Goal: Communication & Community: Share content

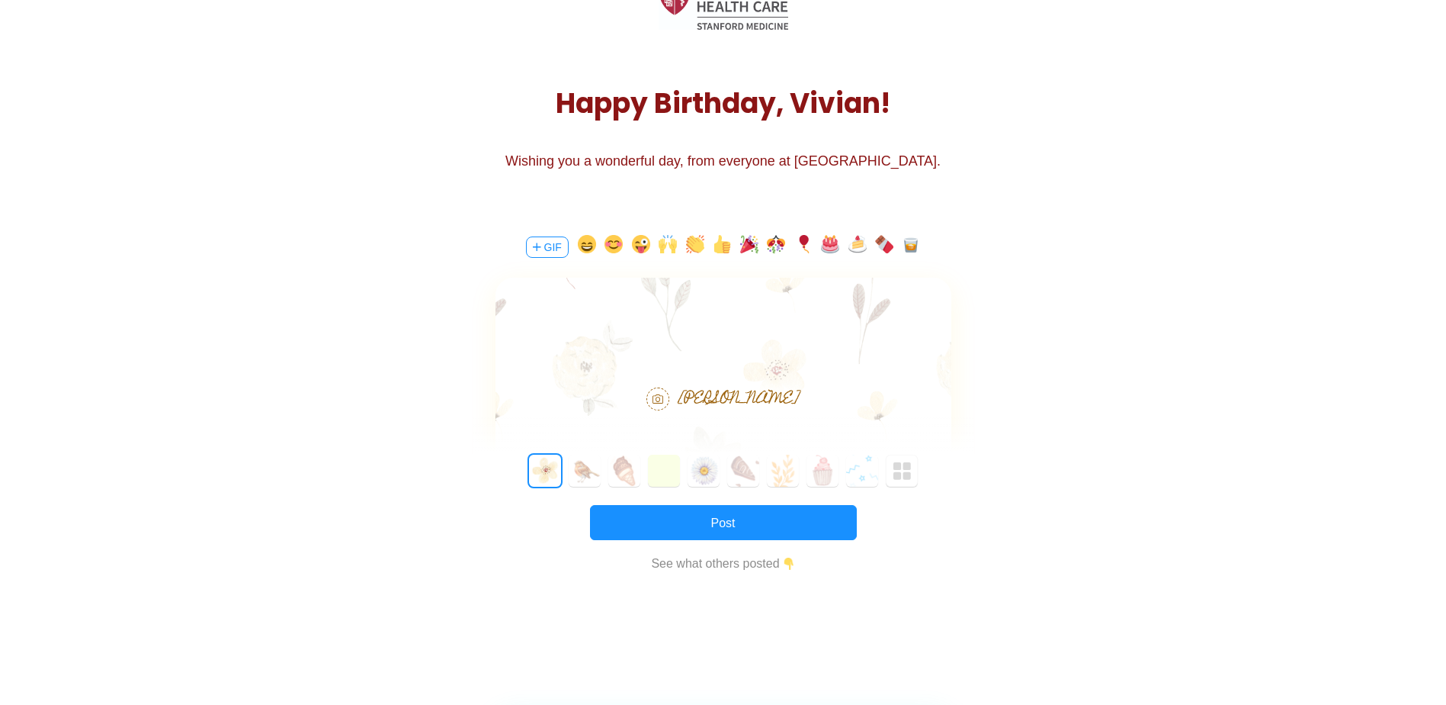
scroll to position [152, 0]
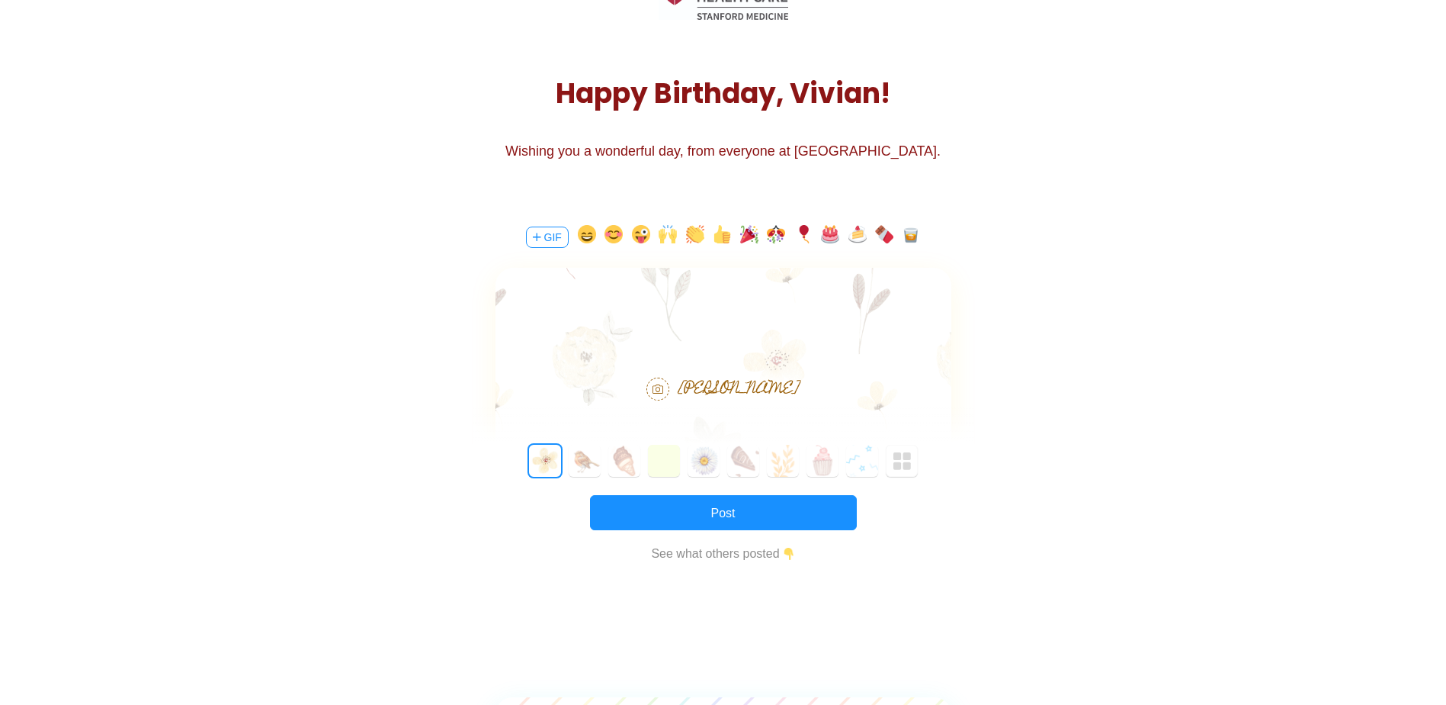
click at [907, 466] on img "button" at bounding box center [903, 461] width 18 height 18
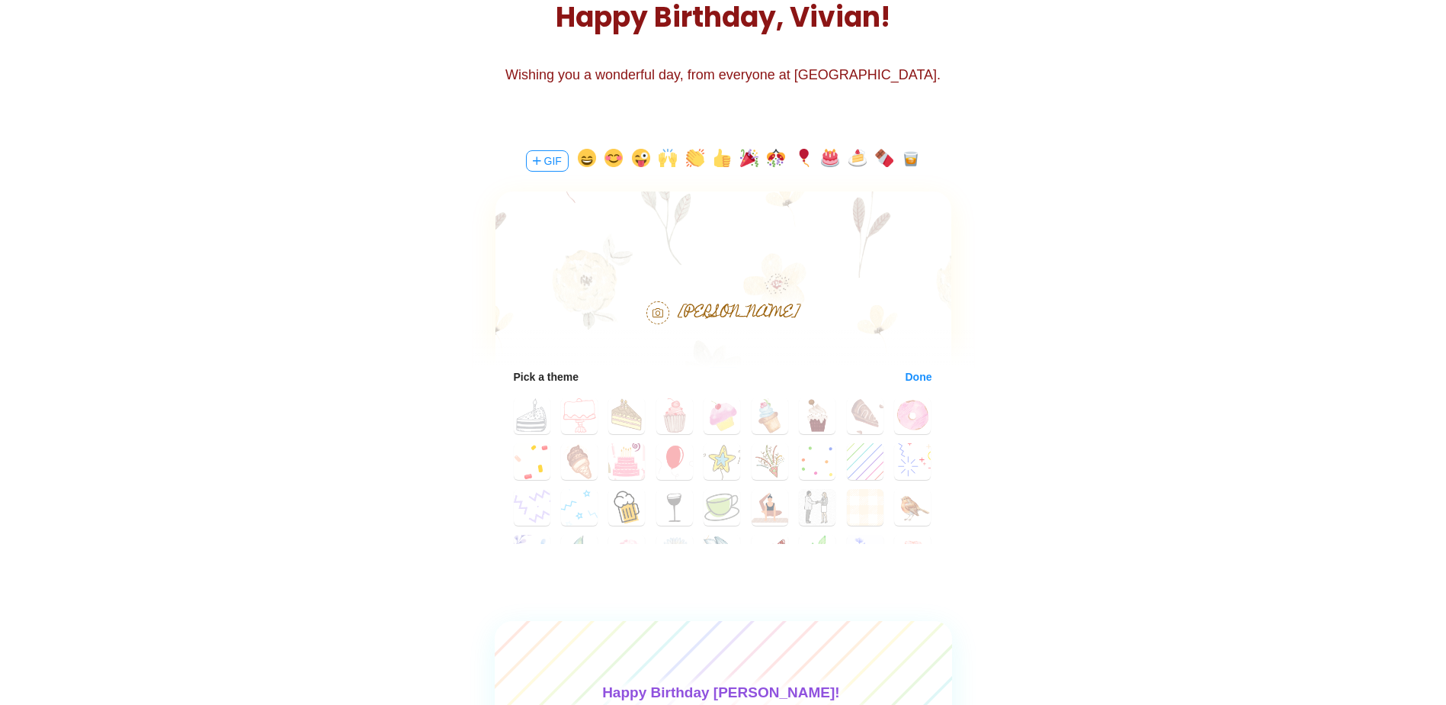
scroll to position [76, 0]
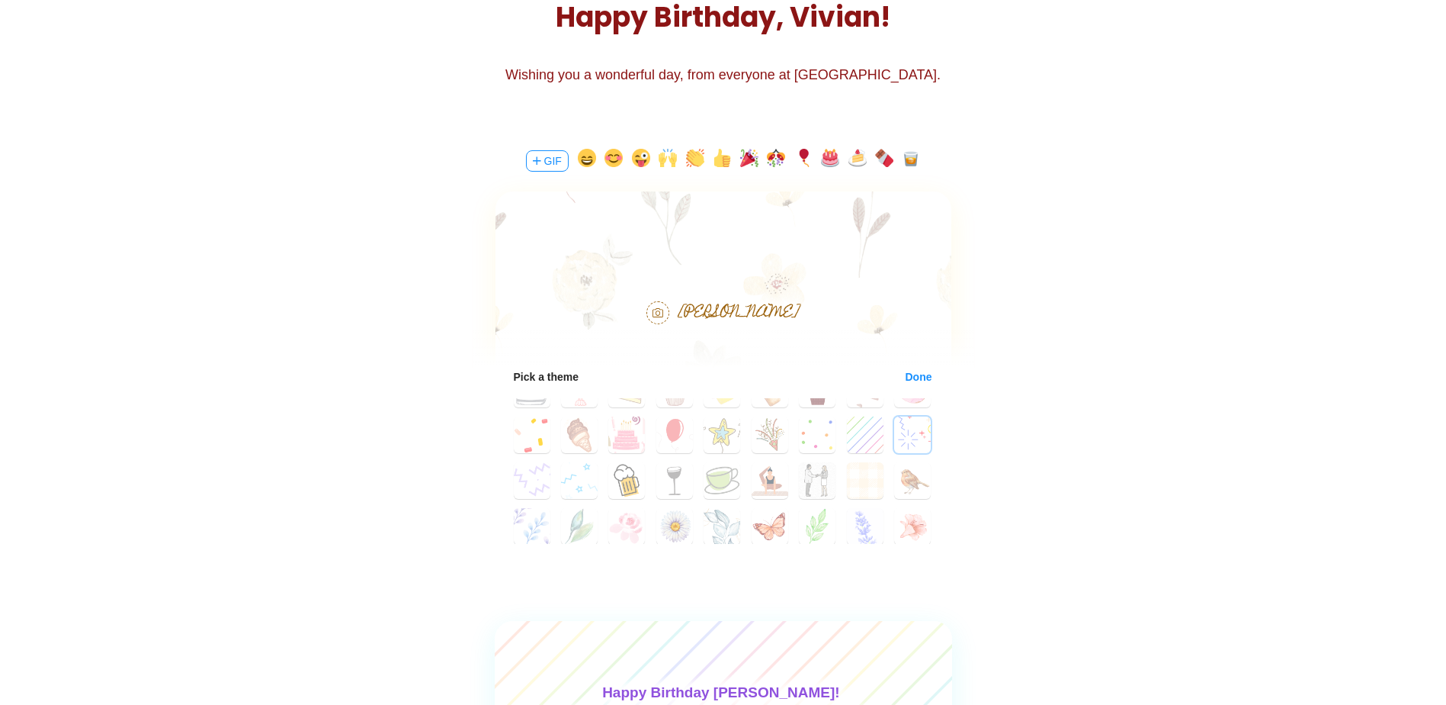
click at [907, 445] on button "26" at bounding box center [912, 434] width 37 height 37
click at [566, 483] on button "28" at bounding box center [579, 480] width 37 height 37
click at [516, 484] on button "27" at bounding box center [532, 480] width 37 height 37
click at [541, 442] on button "18" at bounding box center [532, 434] width 37 height 37
click at [824, 446] on button "24" at bounding box center [817, 434] width 37 height 37
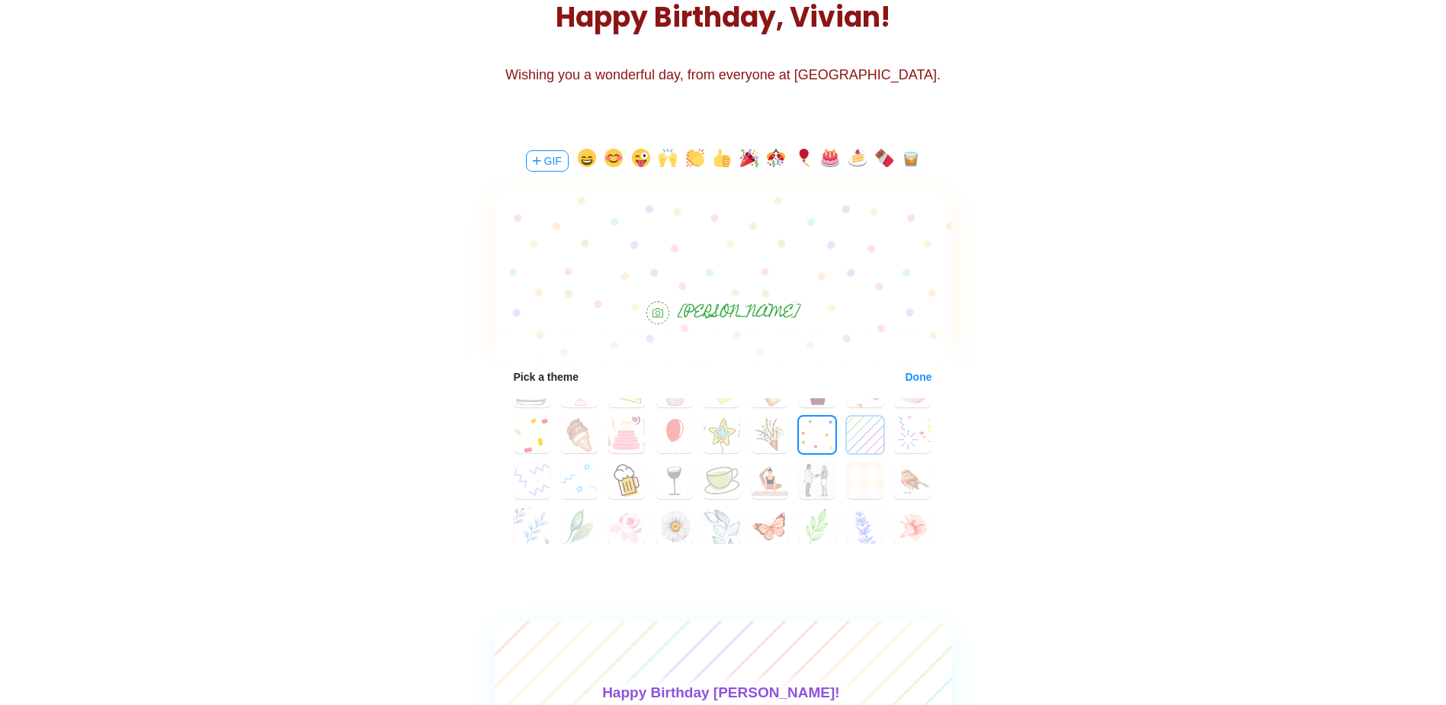
click at [851, 448] on button "25" at bounding box center [865, 434] width 37 height 37
click at [907, 438] on button "26" at bounding box center [912, 434] width 37 height 37
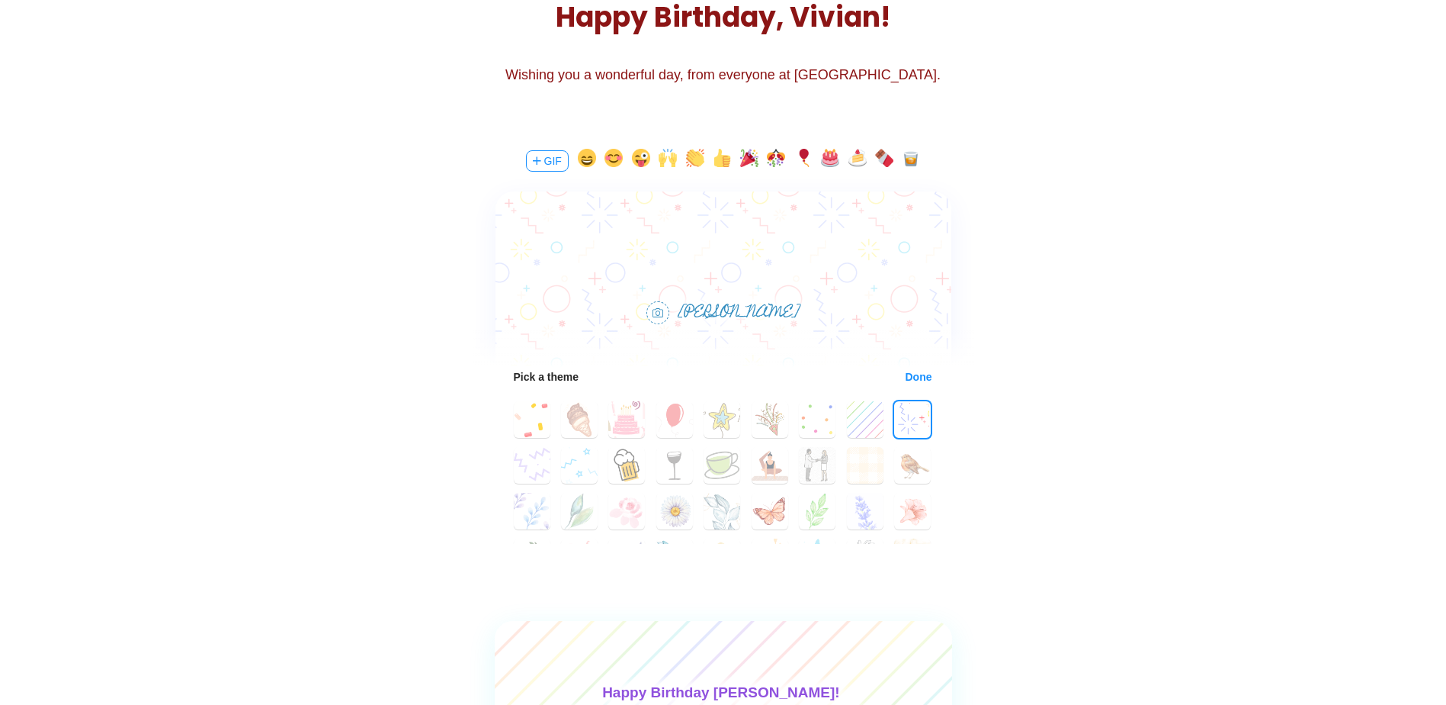
scroll to position [65, 0]
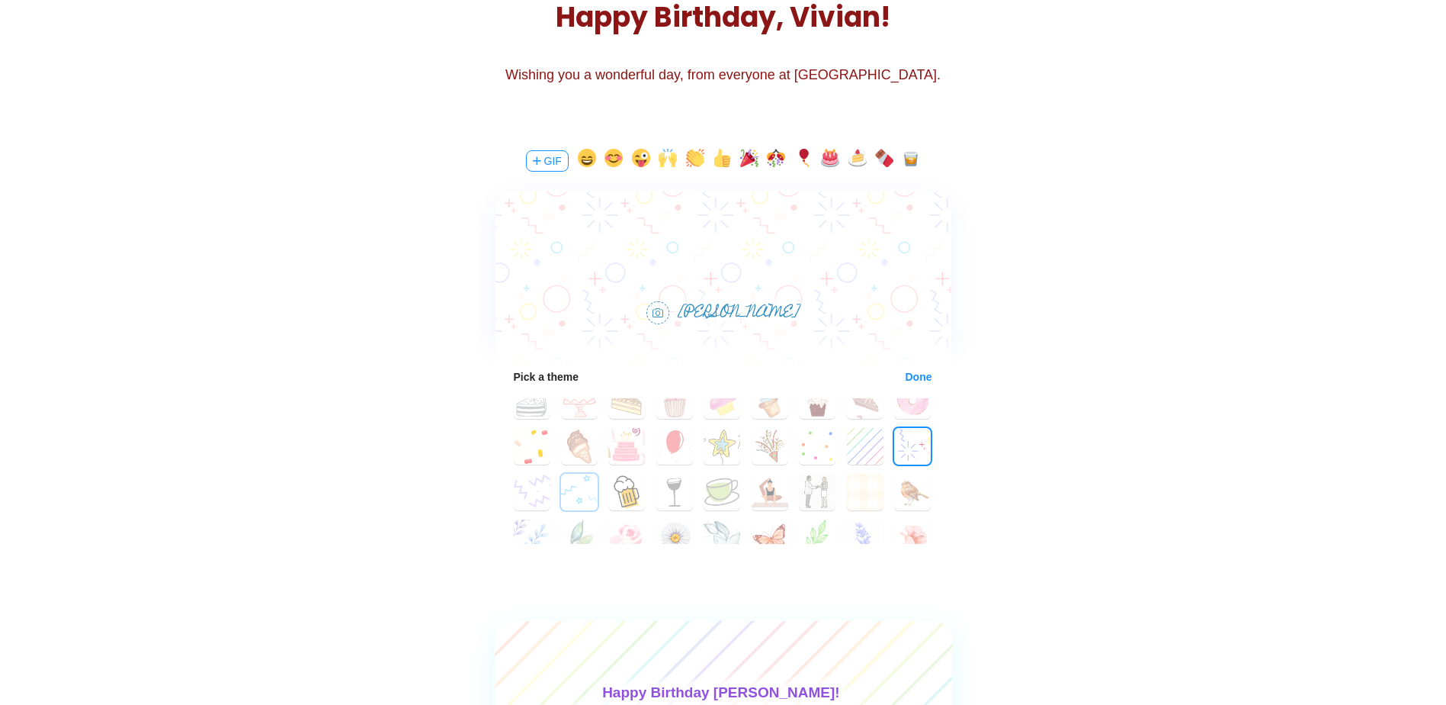
click at [581, 501] on button "28" at bounding box center [579, 492] width 37 height 37
click at [522, 497] on button "27" at bounding box center [532, 492] width 37 height 37
click at [894, 457] on button "26" at bounding box center [912, 446] width 37 height 37
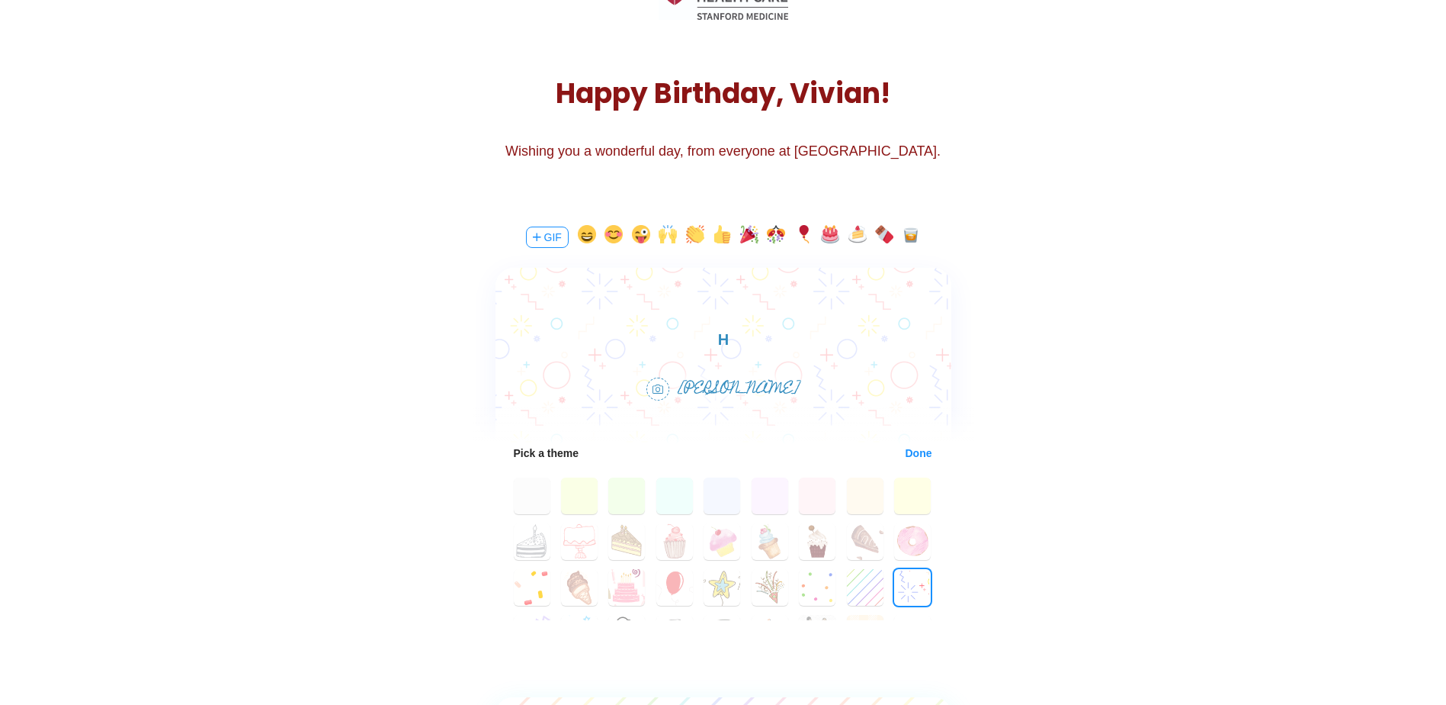
scroll to position [0, 0]
click at [865, 332] on body "Happy birthday [PERSON_NAME]!" at bounding box center [723, 339] width 456 height 24
drag, startPoint x: 1383, startPoint y: 679, endPoint x: 888, endPoint y: 345, distance: 597.6
click at [888, 340] on body "Happy birthday [PERSON_NAME]!" at bounding box center [723, 339] width 456 height 24
click at [896, 337] on body "Happy birthday [PERSON_NAME]!" at bounding box center [723, 339] width 456 height 24
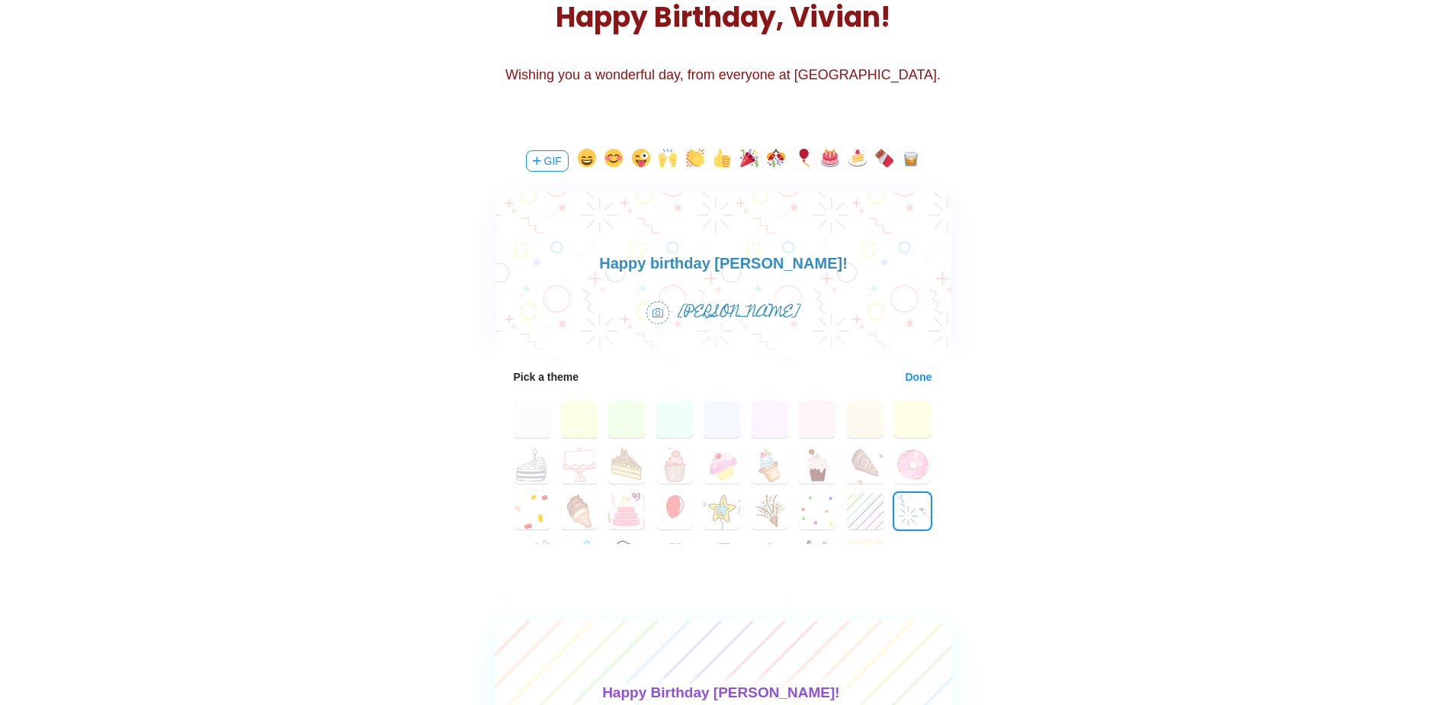
click at [878, 260] on body "Happy birthday [PERSON_NAME]!" at bounding box center [723, 263] width 456 height 24
click at [858, 268] on body "Happy birthday [PERSON_NAME]!" at bounding box center [723, 263] width 456 height 24
click at [920, 255] on body "Happy birthday [PERSON_NAME]!" at bounding box center [723, 263] width 456 height 24
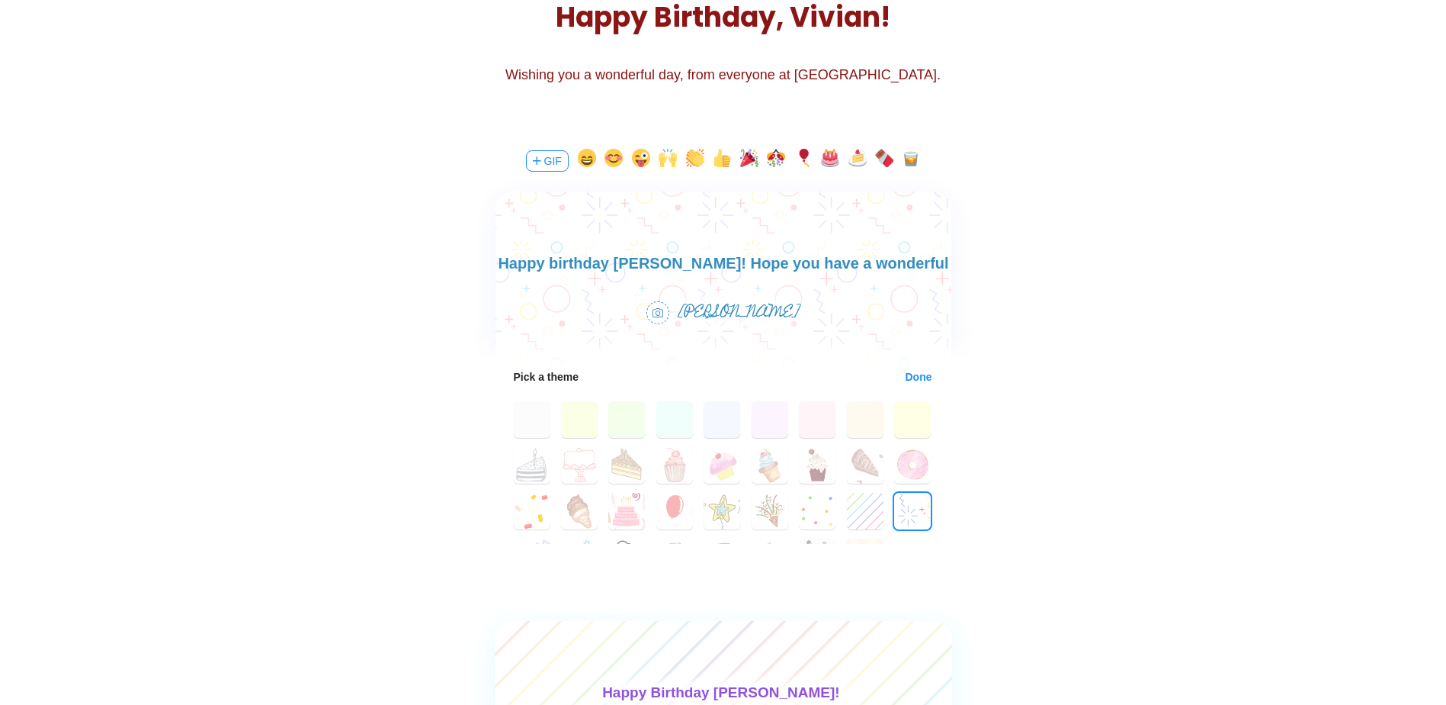
scroll to position [22, 0]
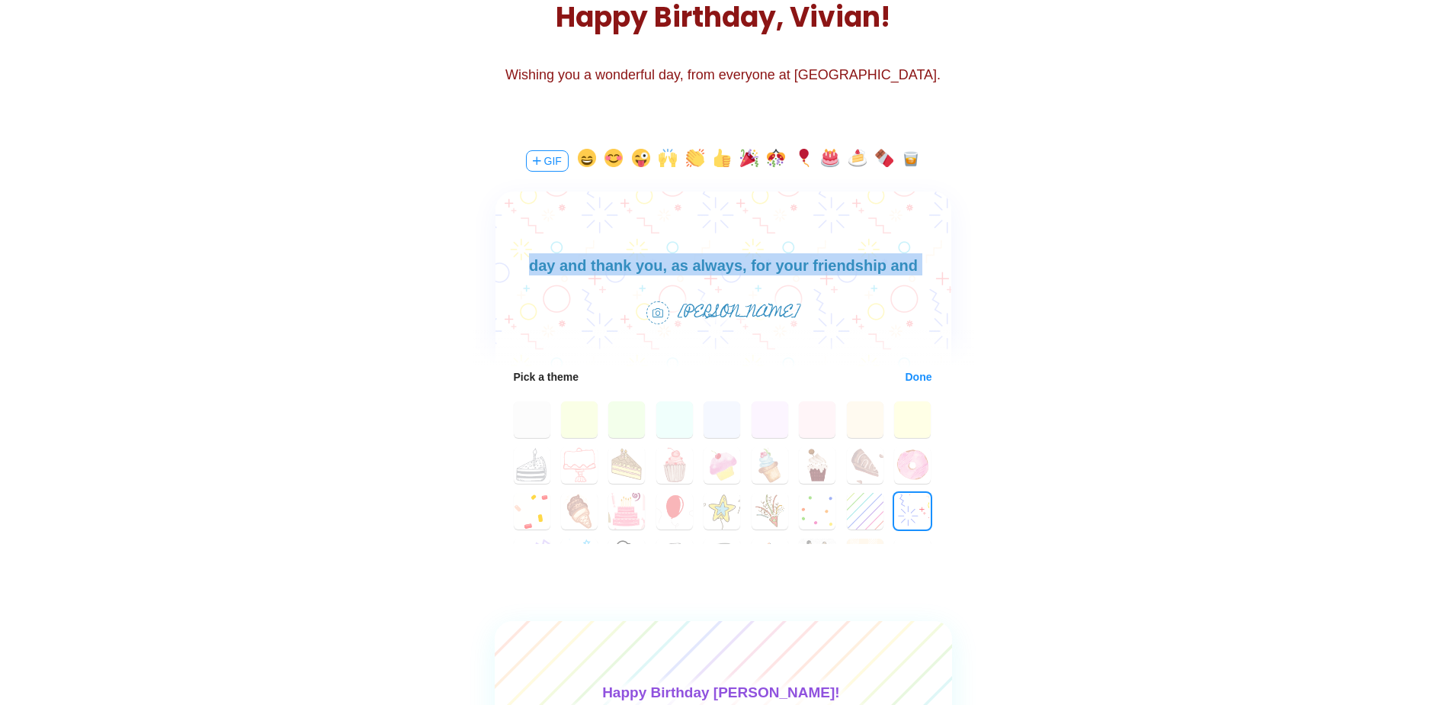
drag, startPoint x: 928, startPoint y: 259, endPoint x: 1337, endPoint y: 501, distance: 474.8
click at [849, 234] on html "Happy birthday [PERSON_NAME]! Hope you have a wonderful day and thank you, as a…" at bounding box center [723, 265] width 456 height 73
click at [826, 274] on body "Happy birthday [PERSON_NAME]! Hope you have a wonderful day and thank you, as a…" at bounding box center [723, 265] width 456 height 73
click at [929, 265] on body "Happy birthday [PERSON_NAME]! Hope you have a wonderful day and thank you, as a…" at bounding box center [723, 265] width 456 height 73
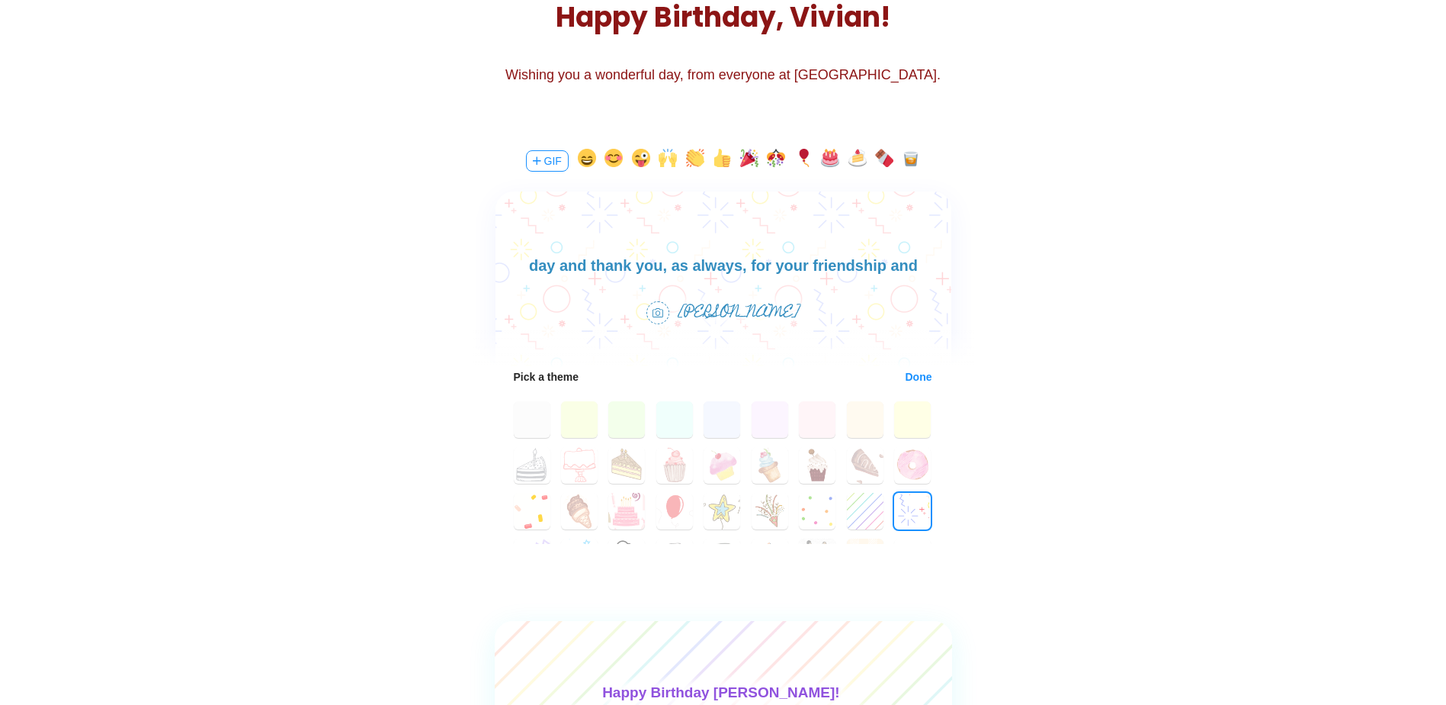
click at [939, 269] on body "Happy birthday [PERSON_NAME]! Hope you have a wonderful day and thank you, as a…" at bounding box center [723, 265] width 456 height 73
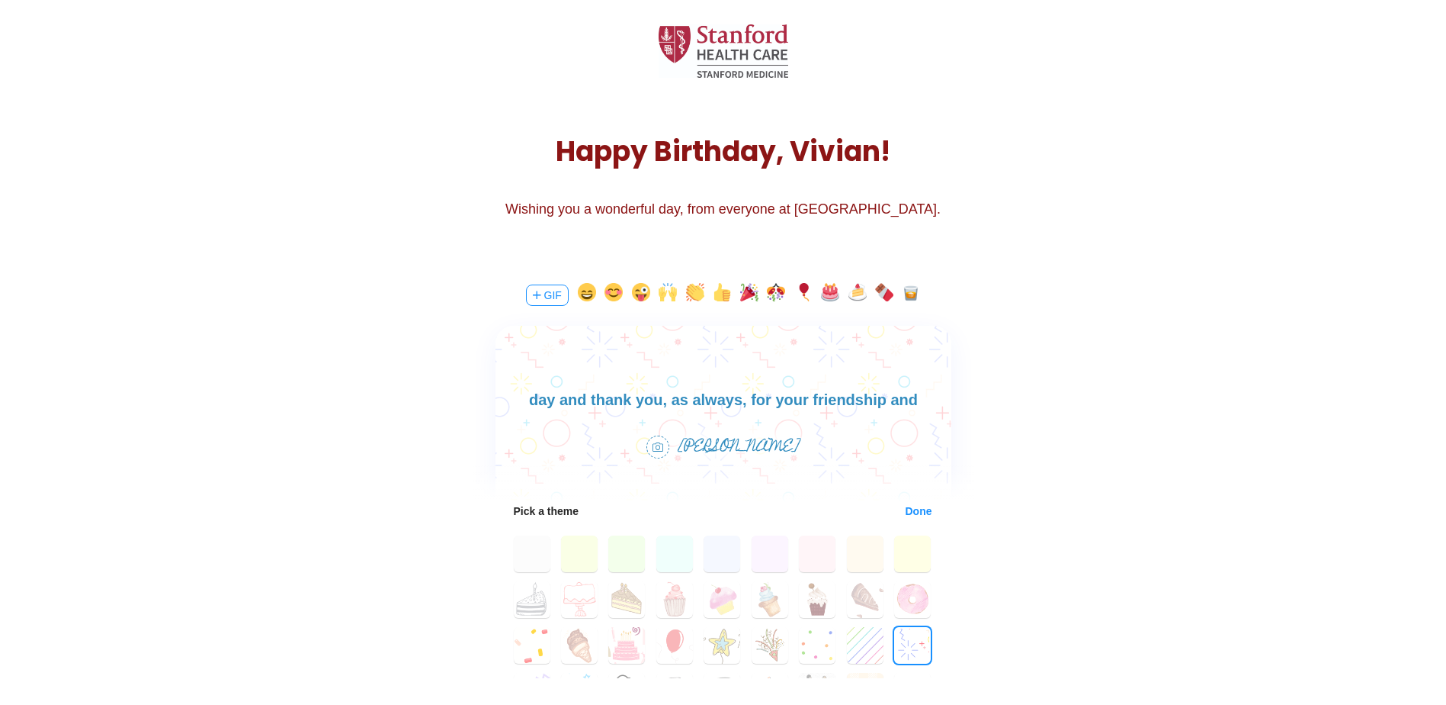
scroll to position [129, 0]
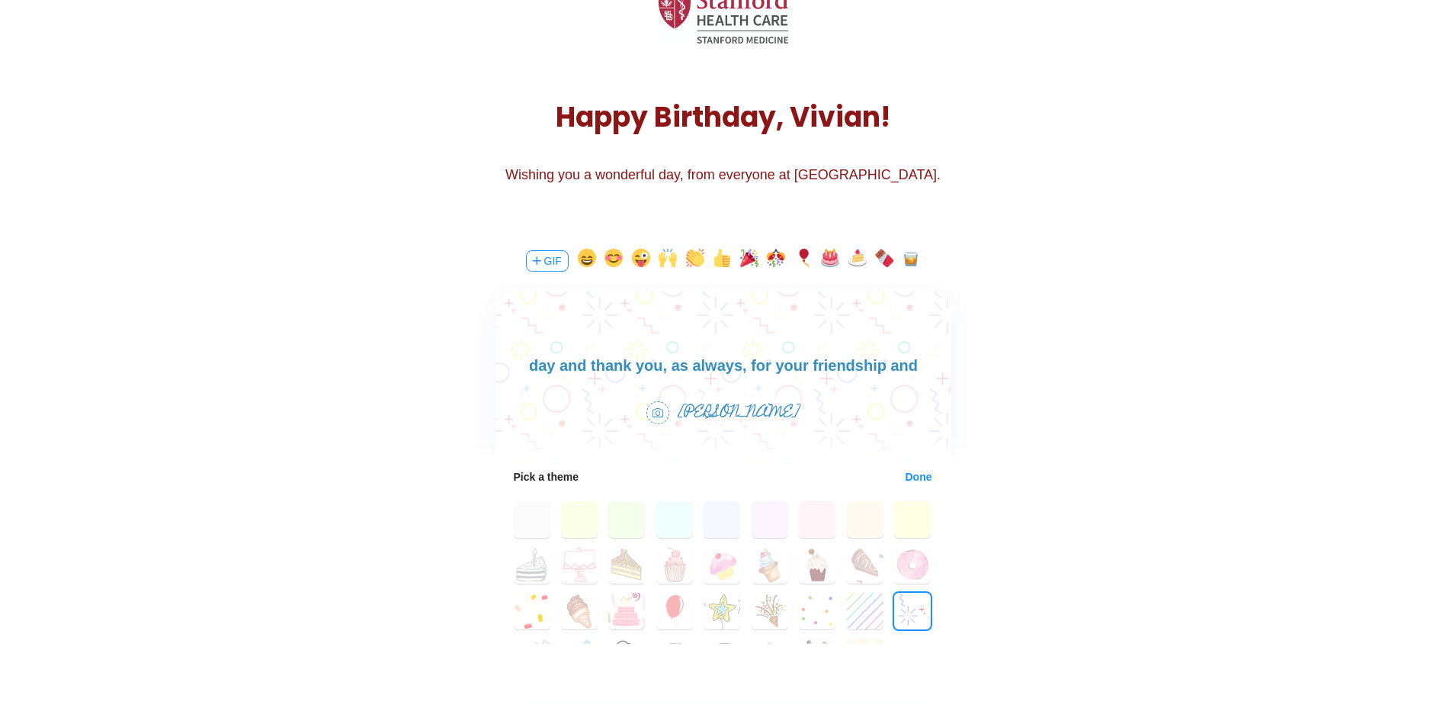
click at [931, 361] on body "Happy birthday [PERSON_NAME]! Hope you have a wonderful day and thank you, as a…" at bounding box center [723, 365] width 456 height 73
click at [930, 370] on body "Happy birthday [PERSON_NAME]! Hope you have a wonderful day and thank you, as a…" at bounding box center [723, 365] width 456 height 73
click at [940, 374] on body "Happy birthday [PERSON_NAME]! Hope you have a wonderful day and thank you, as a…" at bounding box center [723, 365] width 456 height 73
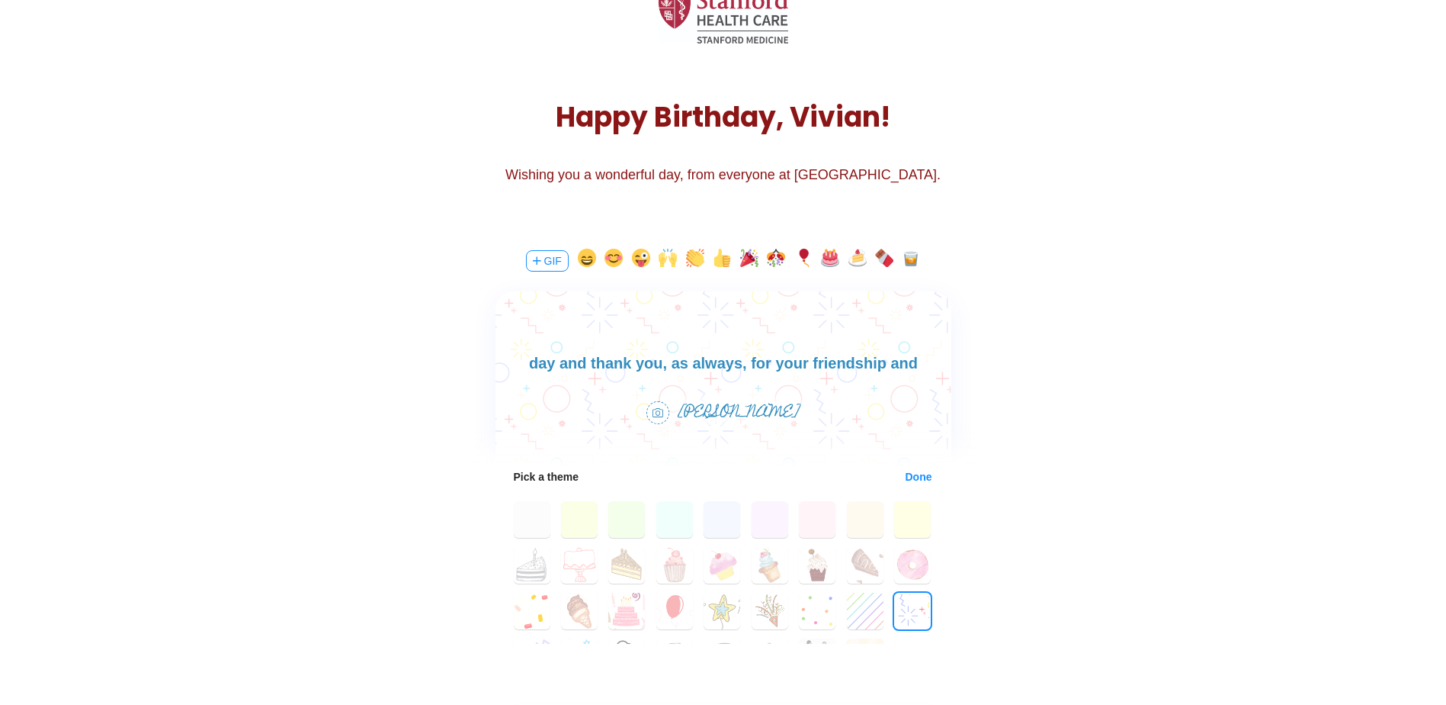
scroll to position [47, 0]
drag, startPoint x: 879, startPoint y: 359, endPoint x: 1292, endPoint y: 665, distance: 514.1
click at [797, 314] on html "Happy birthday [PERSON_NAME]! Hope you have a wonderful day and thank you, as a…" at bounding box center [723, 340] width 456 height 73
click at [842, 342] on div at bounding box center [724, 335] width 456 height 88
click at [897, 365] on body "Happy birthday [PERSON_NAME]! Hope you have a wonderful day and thank you, as a…" at bounding box center [723, 340] width 456 height 73
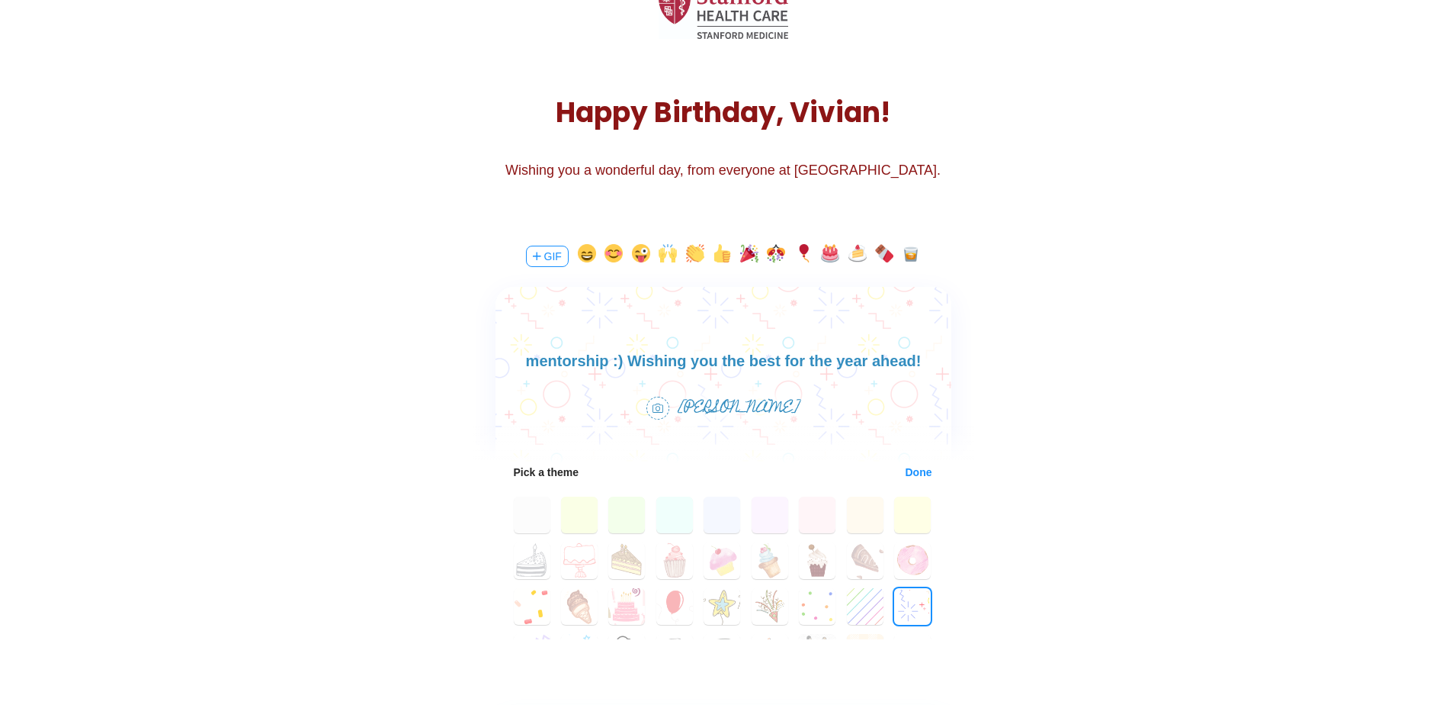
scroll to position [129, 0]
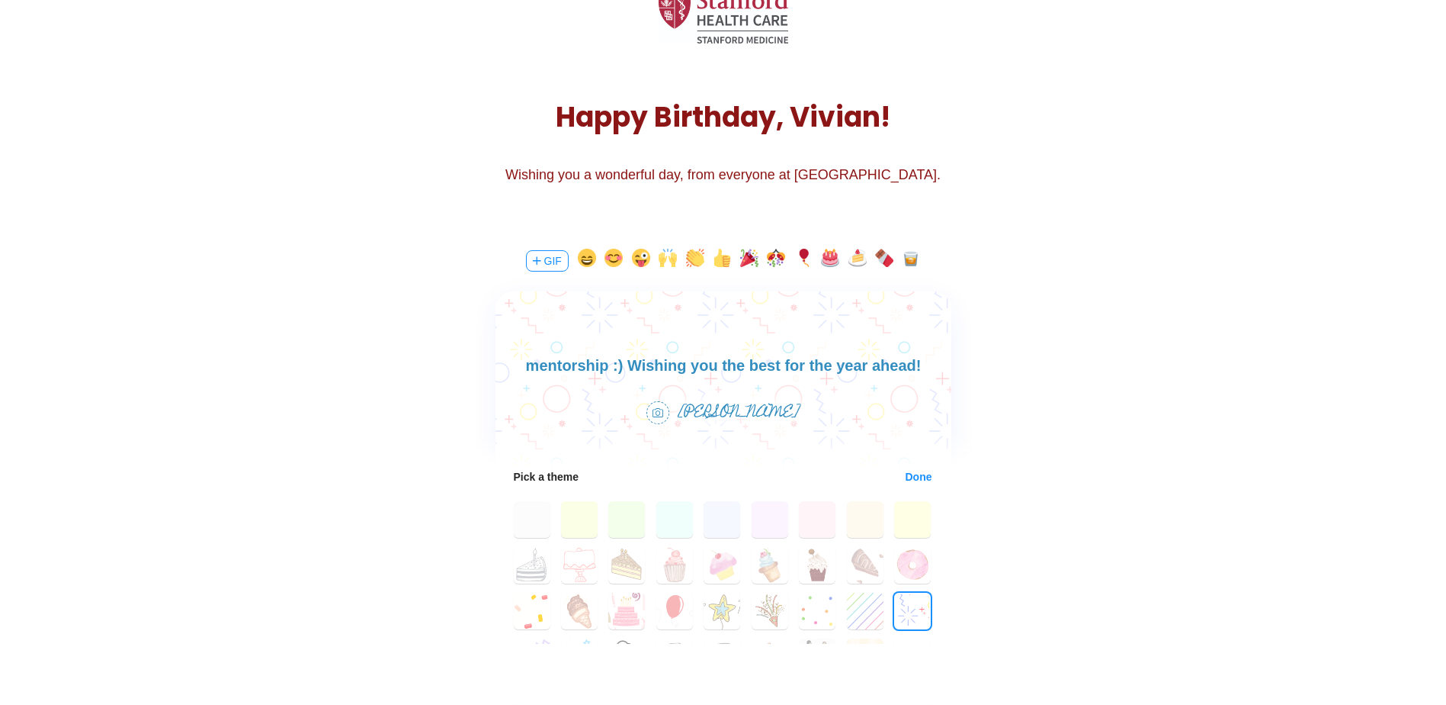
click at [911, 474] on button "Done" at bounding box center [919, 476] width 28 height 12
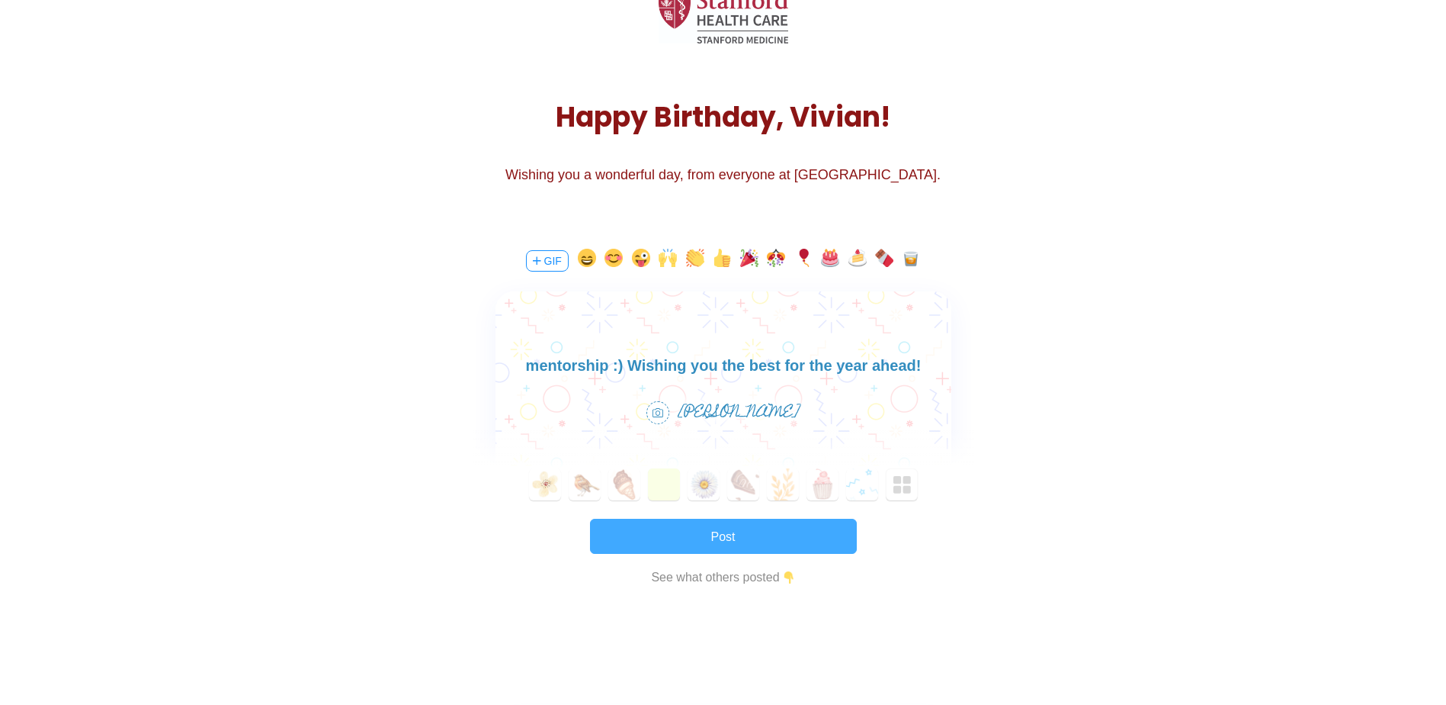
click at [745, 538] on button "Post" at bounding box center [723, 535] width 267 height 35
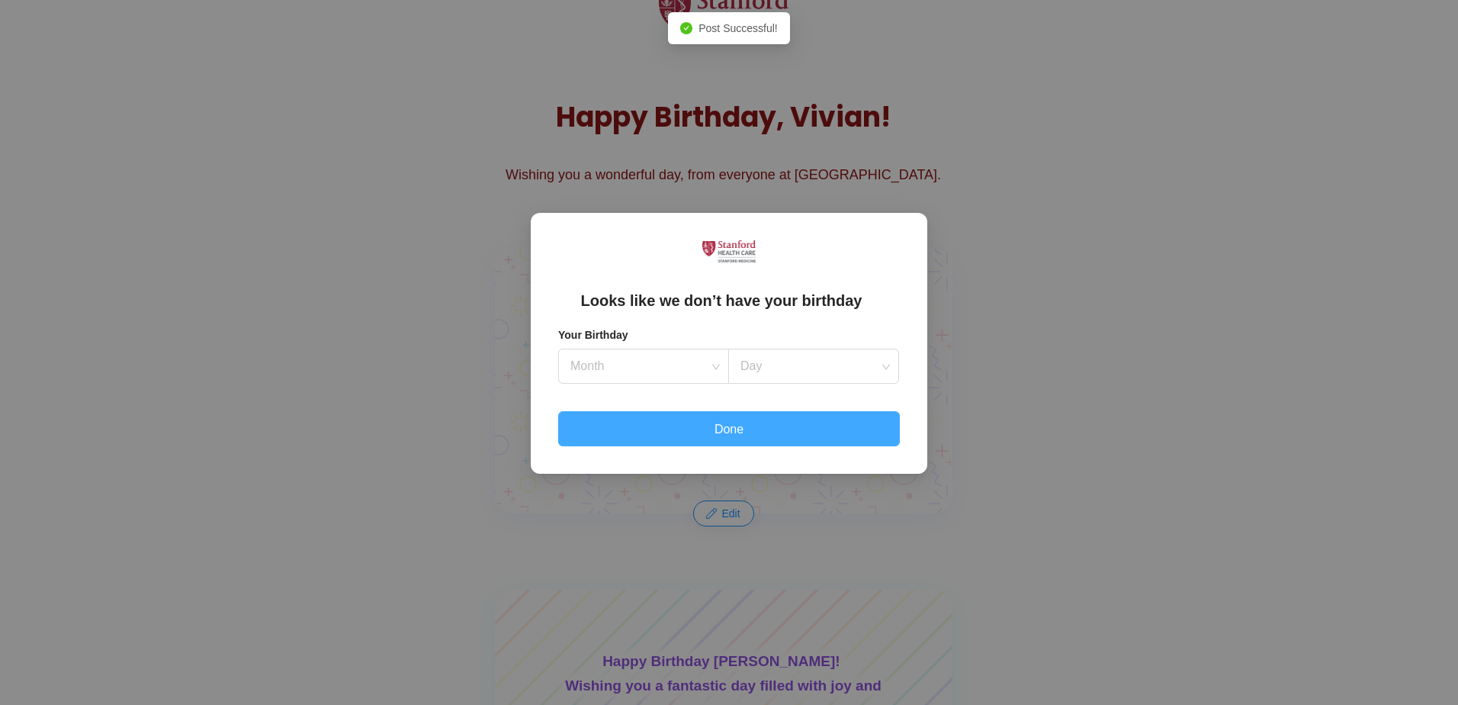
click at [828, 423] on button "Done" at bounding box center [729, 428] width 342 height 35
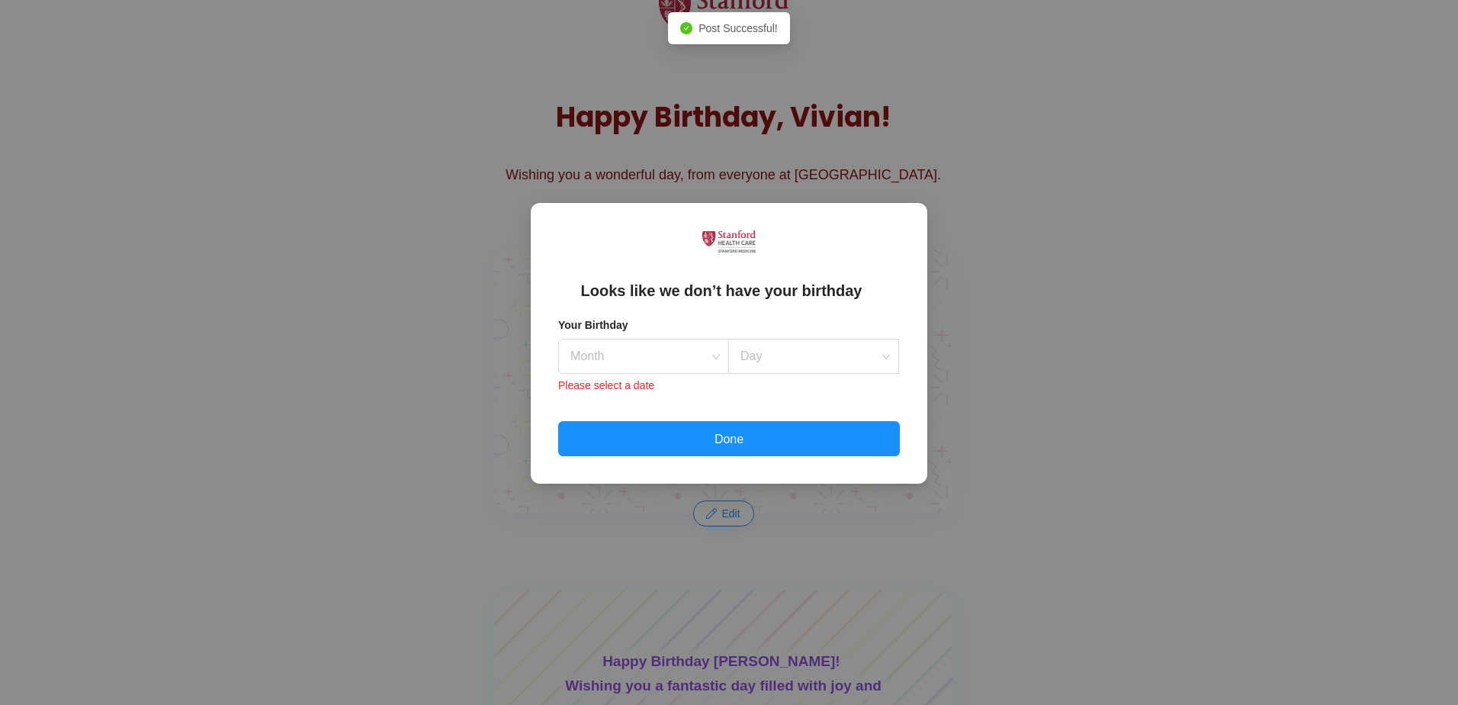
click at [1119, 368] on div "Looks like we don’t have your birthday Your Birthday Month Day Please select a …" at bounding box center [729, 352] width 1458 height 705
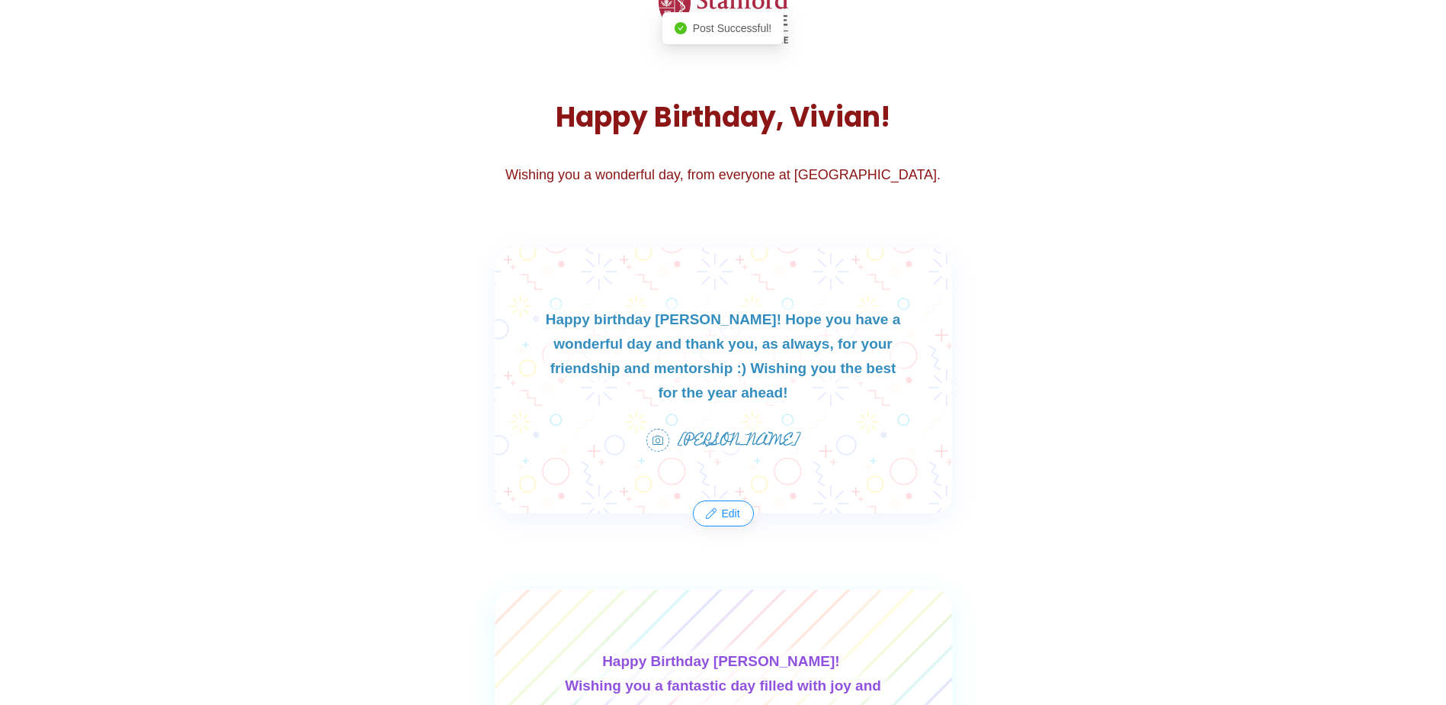
click at [1069, 334] on body "Shadow: (click to exit) Birthday V [PERSON_NAME] Invite Others [DATE] 09:00 am …" at bounding box center [723, 223] width 1446 height 705
click at [748, 340] on div "Happy birthday [PERSON_NAME]! Hope you have a wonderful day and thank you, as a…" at bounding box center [723, 380] width 457 height 265
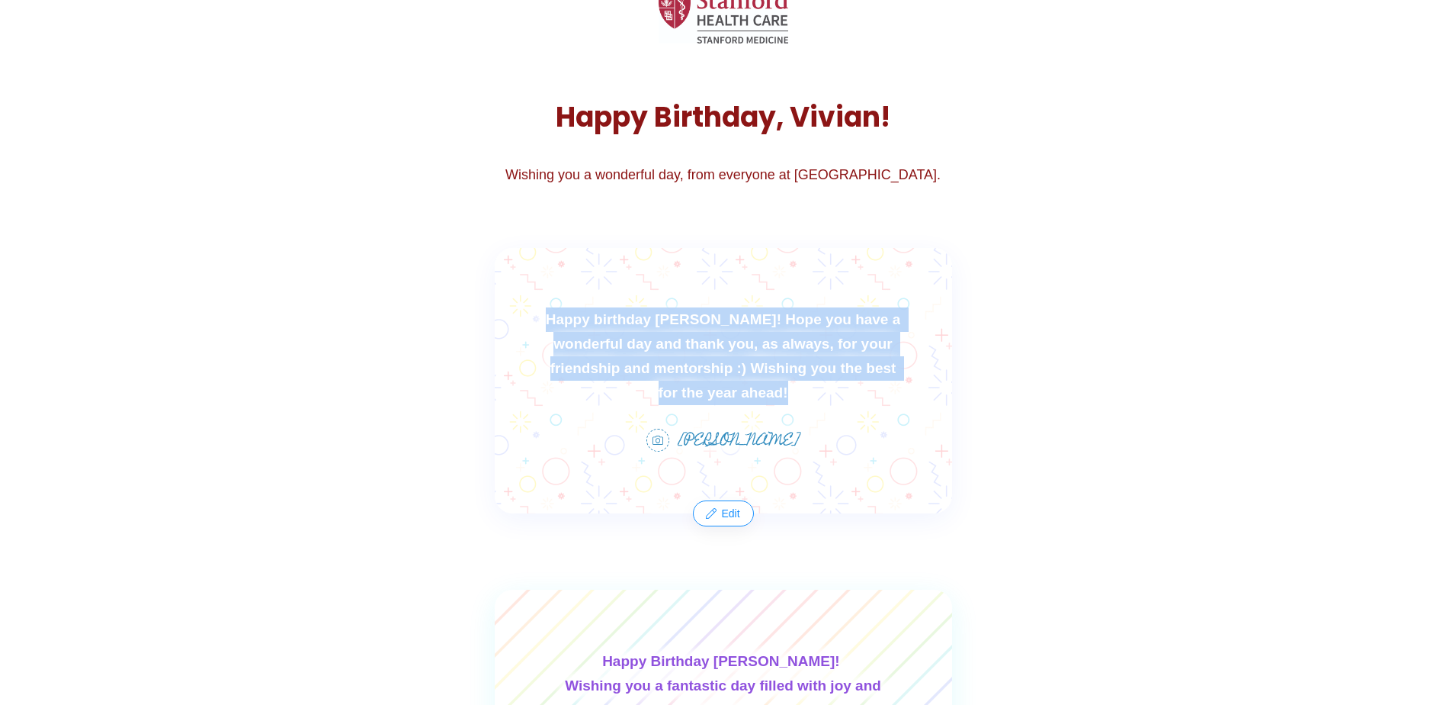
click at [748, 340] on div "Happy birthday [PERSON_NAME]! Hope you have a wonderful day and thank you, as a…" at bounding box center [723, 380] width 457 height 265
drag, startPoint x: 748, startPoint y: 340, endPoint x: 651, endPoint y: 354, distance: 97.8
click at [645, 350] on div "Happy birthday [PERSON_NAME]! Hope you have a wonderful day and thank you, as a…" at bounding box center [723, 380] width 457 height 265
